Goal: Information Seeking & Learning: Learn about a topic

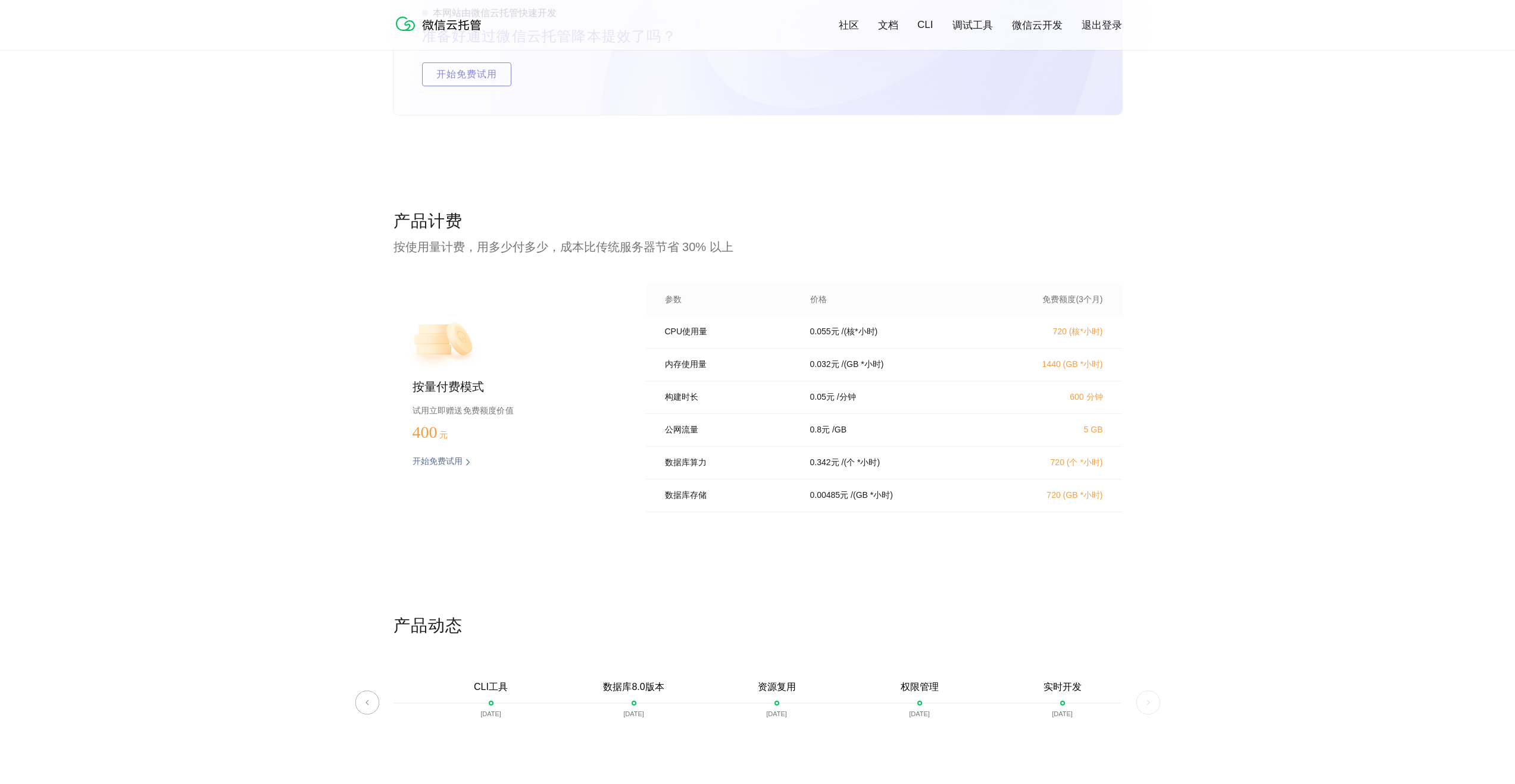
scroll to position [2256, 0]
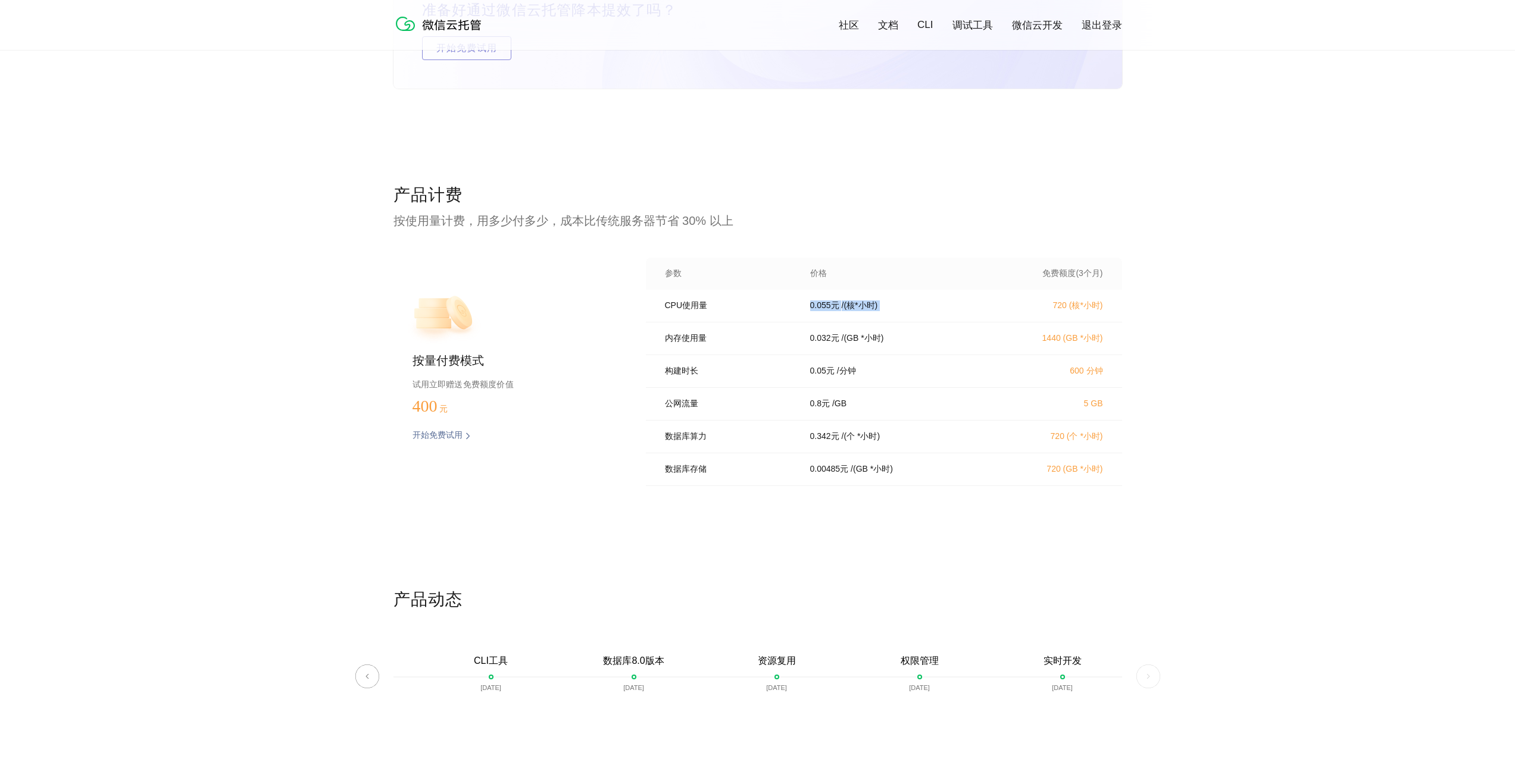
drag, startPoint x: 811, startPoint y: 309, endPoint x: 1075, endPoint y: 309, distance: 264.0
click at [1022, 311] on div "CPU使用量 0.055 元 / (核*小时) 720 (核*小时)" at bounding box center [883, 305] width 476 height 32
click at [1094, 308] on p "720 (核*小时)" at bounding box center [1050, 306] width 105 height 11
drag, startPoint x: 1101, startPoint y: 304, endPoint x: 971, endPoint y: 307, distance: 130.0
click at [971, 307] on div "CPU使用量 0.055 元 / (核*小时) 720 (核*小时)" at bounding box center [883, 305] width 476 height 32
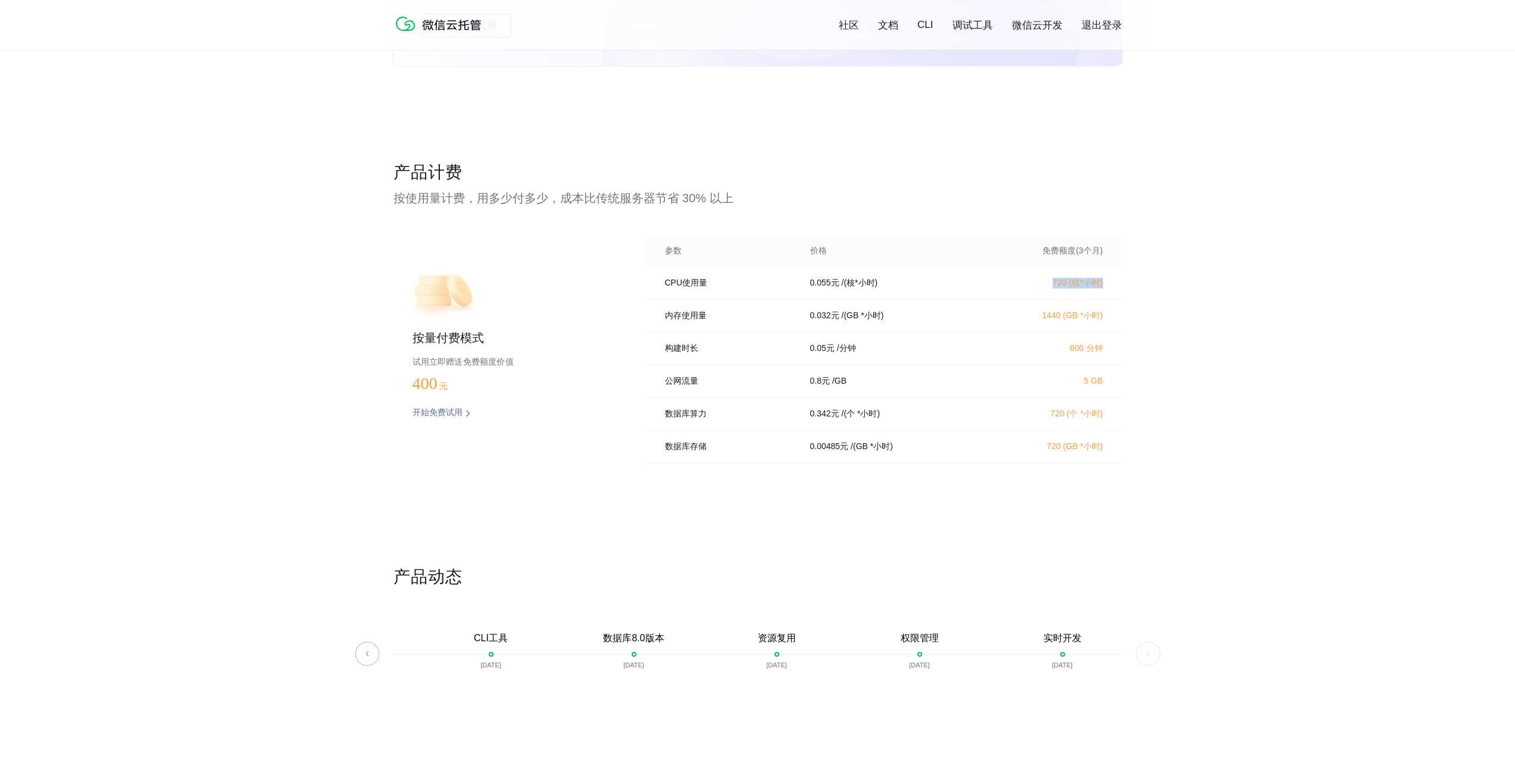
scroll to position [2277, 0]
drag, startPoint x: 419, startPoint y: 336, endPoint x: 535, endPoint y: 340, distance: 116.1
click at [535, 340] on p "按量付费模式" at bounding box center [510, 340] width 195 height 17
click at [564, 338] on p "按量付费模式" at bounding box center [510, 340] width 195 height 17
drag, startPoint x: 452, startPoint y: 366, endPoint x: 550, endPoint y: 363, distance: 98.0
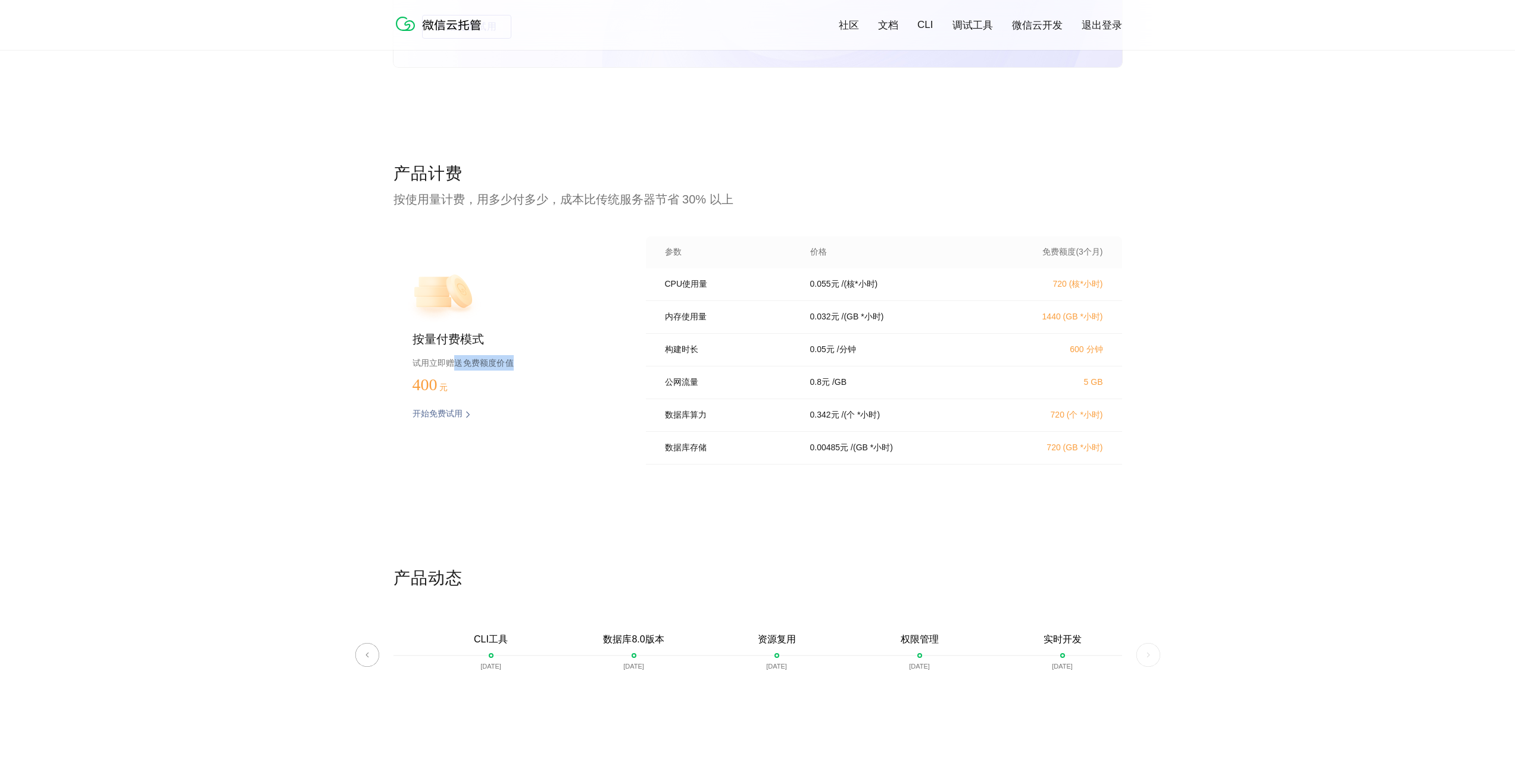
click at [544, 366] on p "试用立即赠送免费额度价值" at bounding box center [510, 363] width 195 height 16
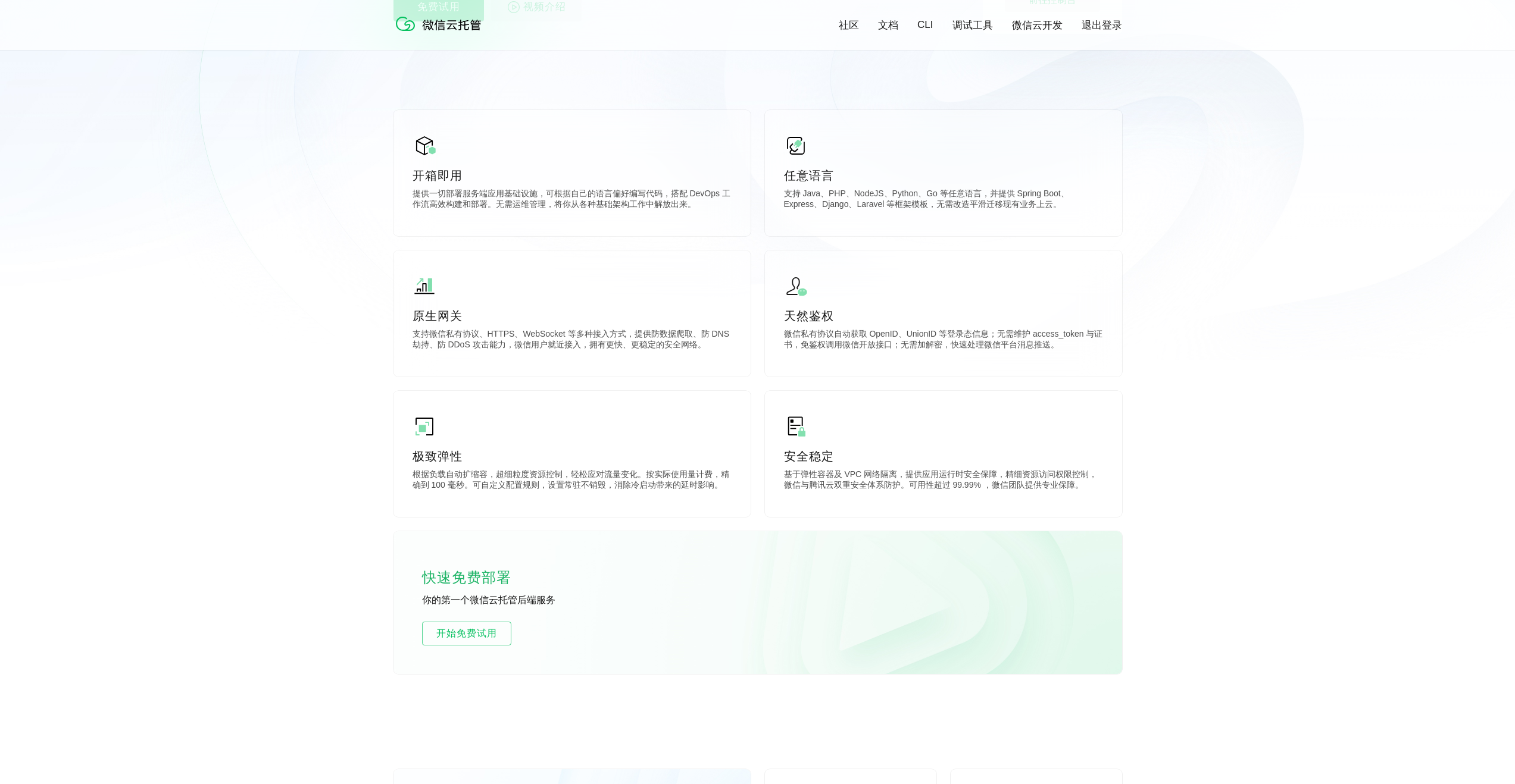
scroll to position [0, 0]
